Goal: Information Seeking & Learning: Compare options

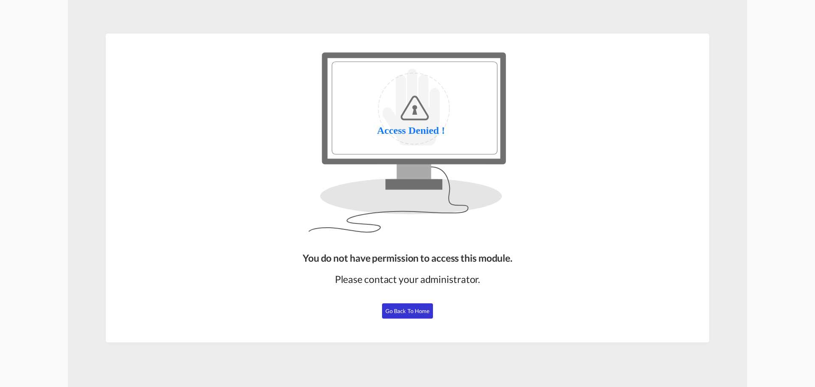
click at [415, 311] on span "Go Back to Home" at bounding box center [407, 310] width 45 height 7
